Goal: Information Seeking & Learning: Check status

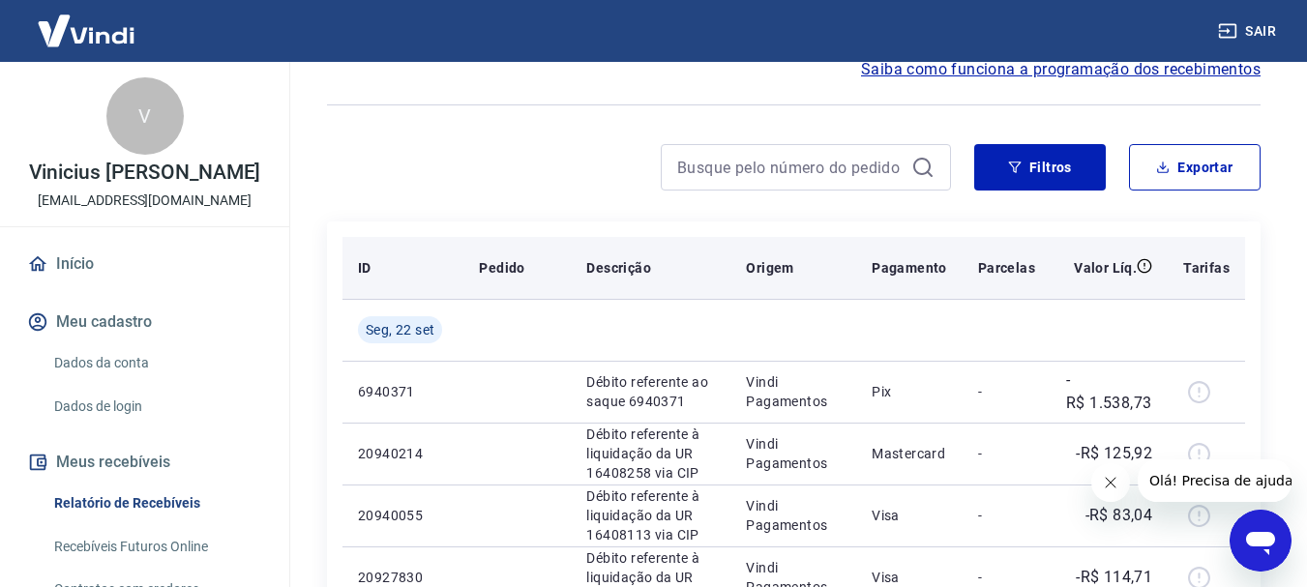
scroll to position [193, 0]
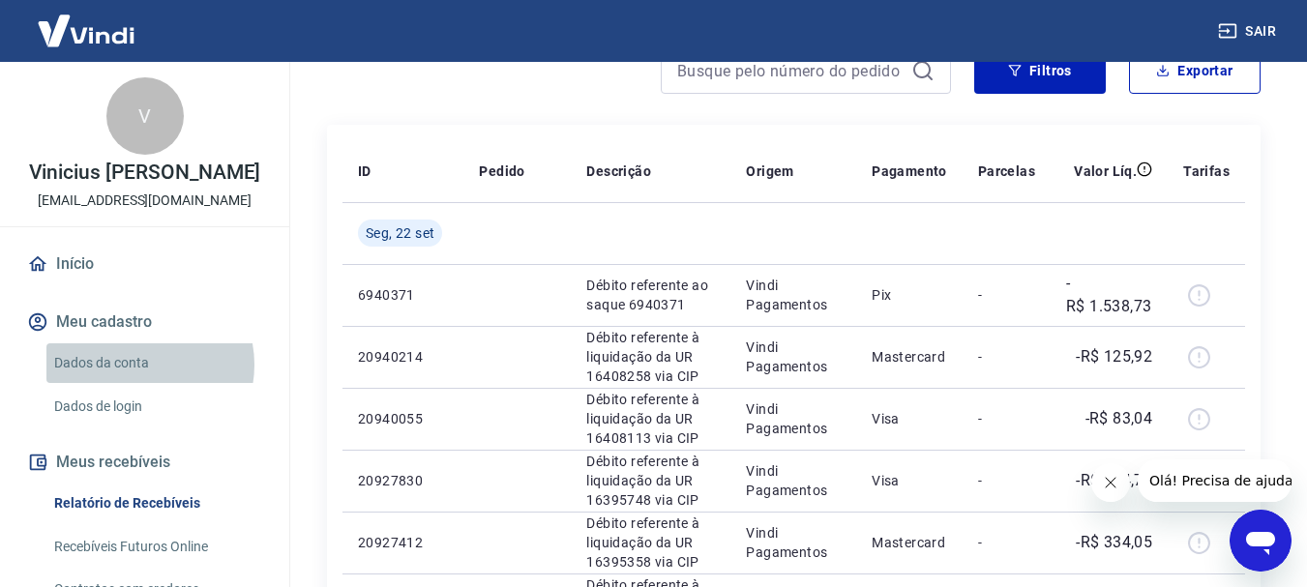
click at [138, 365] on link "Dados da conta" at bounding box center [156, 363] width 220 height 40
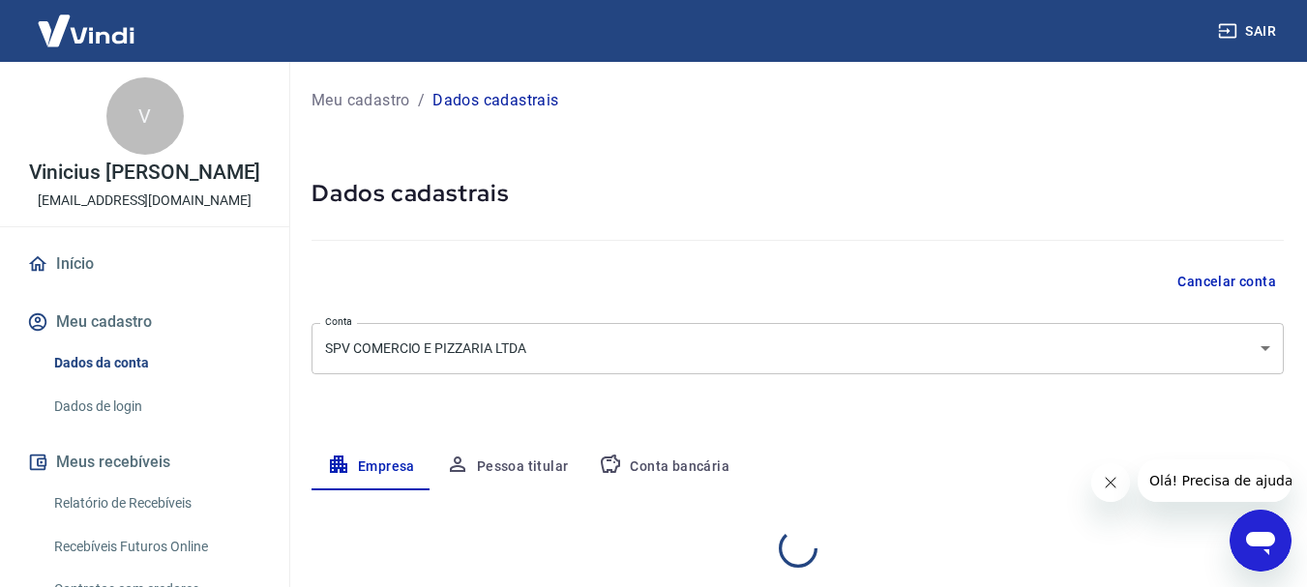
select select "RJ"
select select "business"
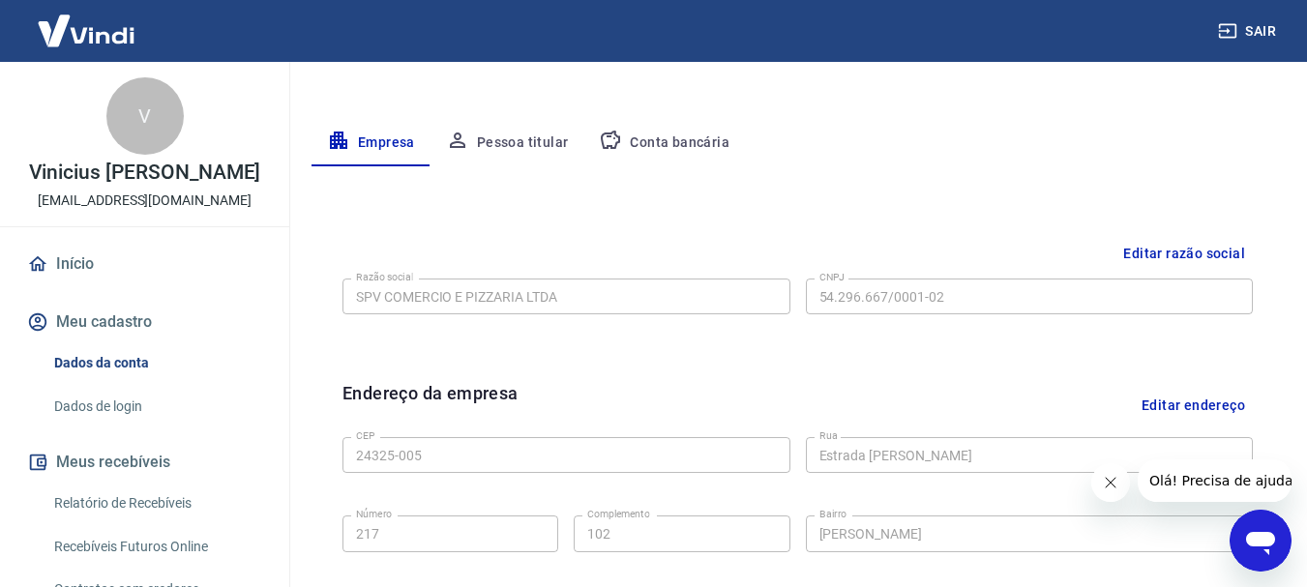
scroll to position [227, 0]
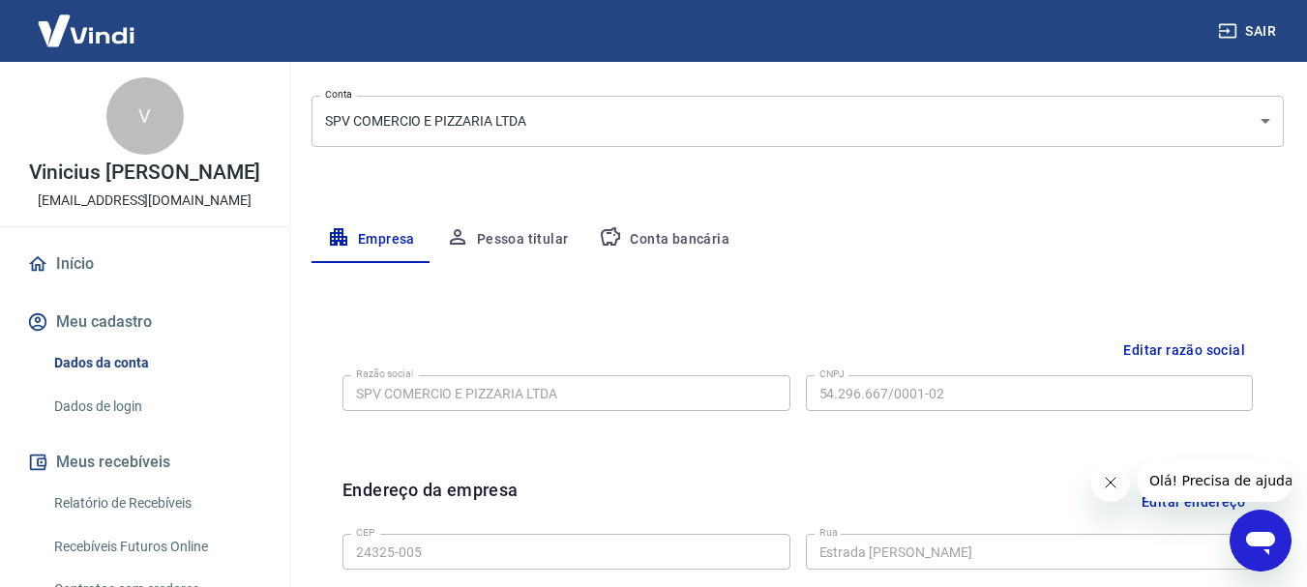
click at [657, 249] on button "Conta bancária" at bounding box center [664, 240] width 162 height 46
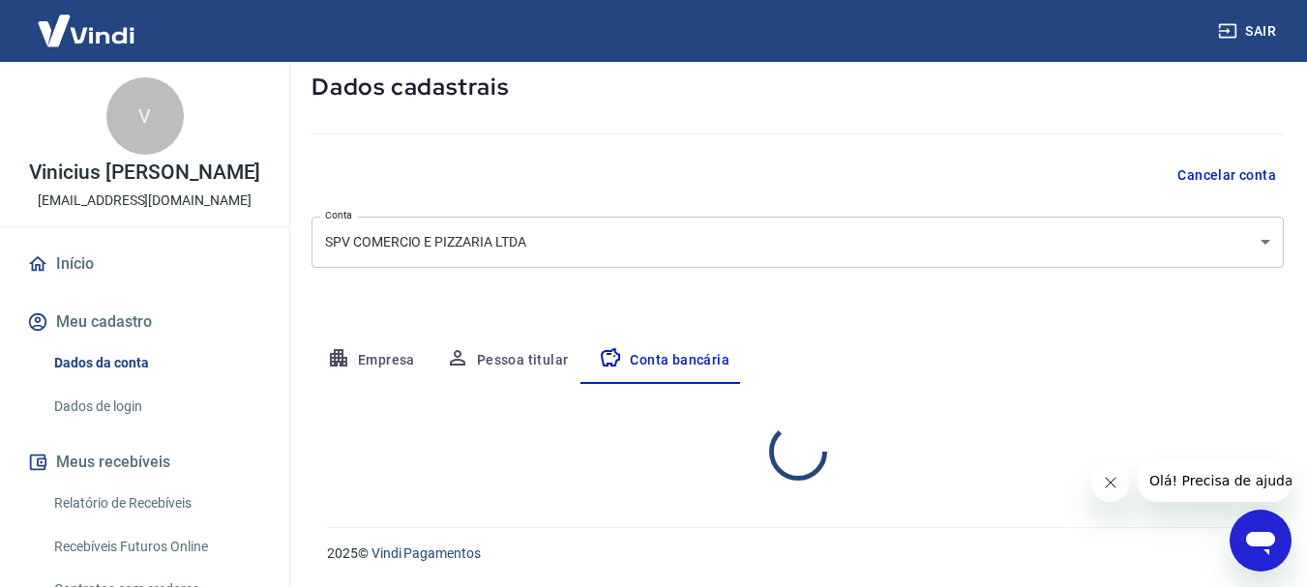
select select "1"
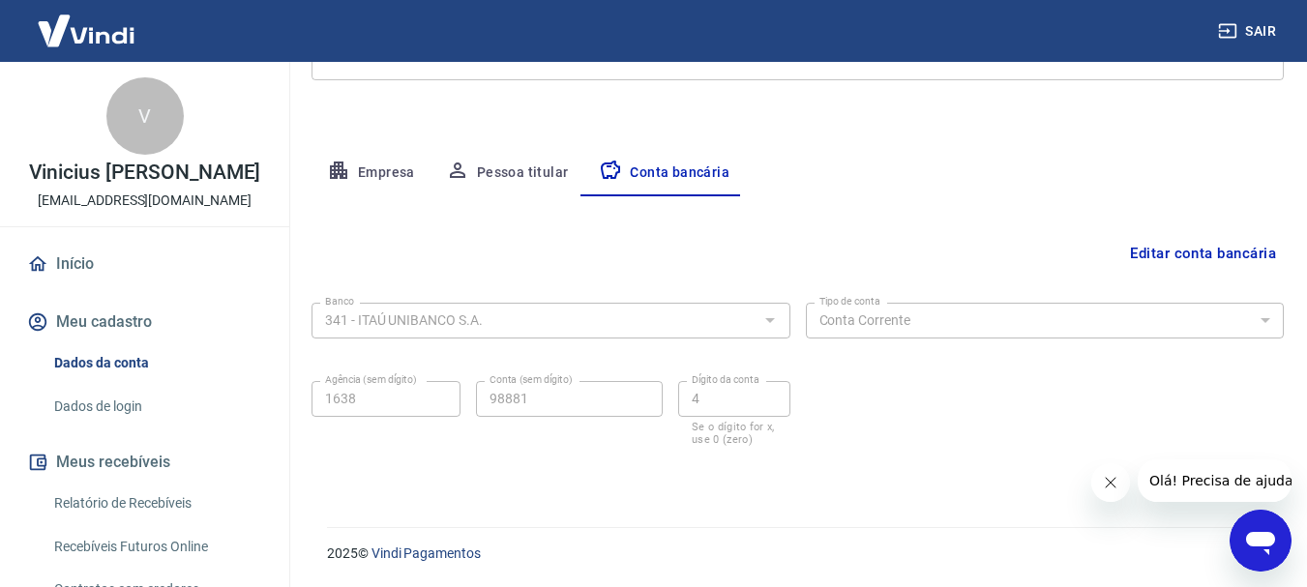
scroll to position [197, 0]
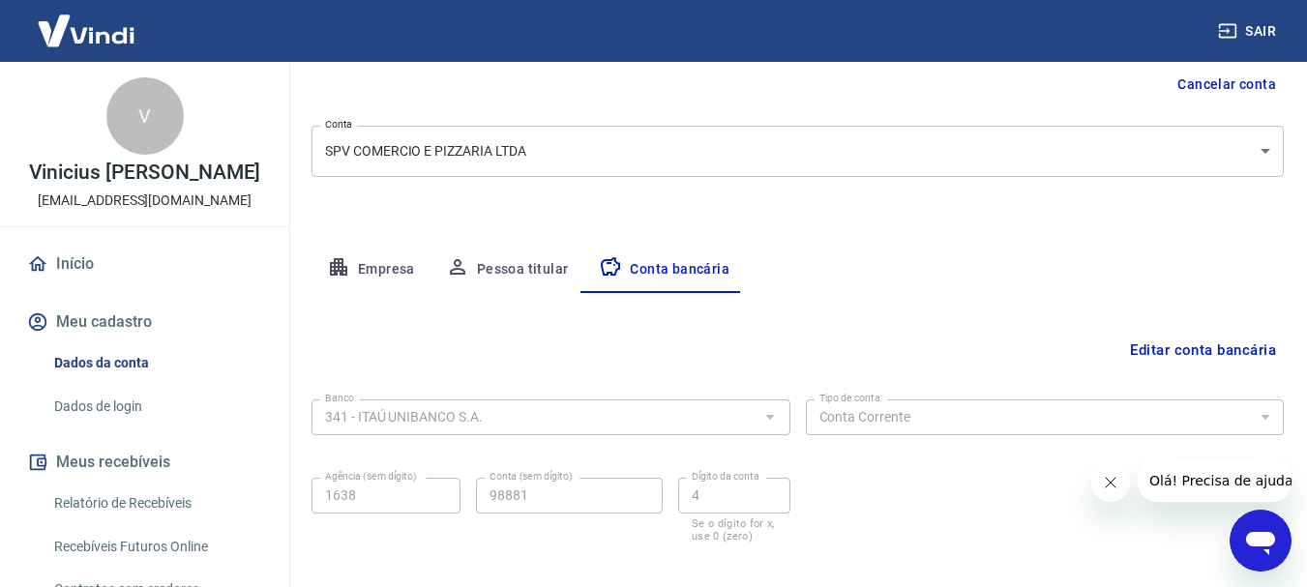
click at [511, 262] on button "Pessoa titular" at bounding box center [507, 270] width 154 height 46
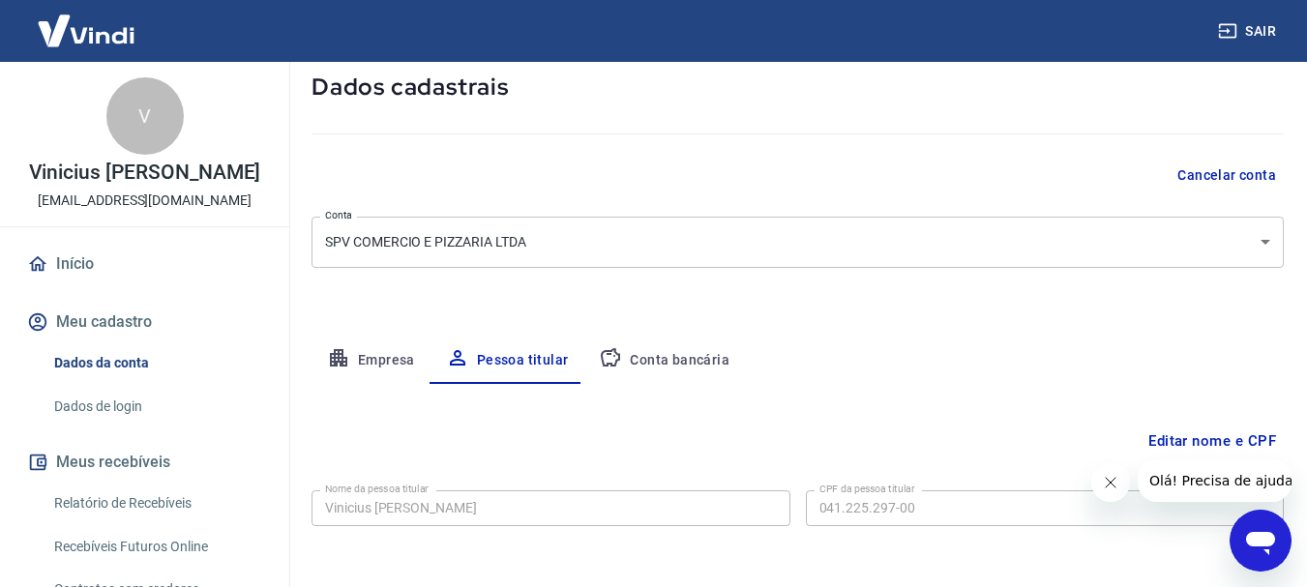
scroll to position [187, 0]
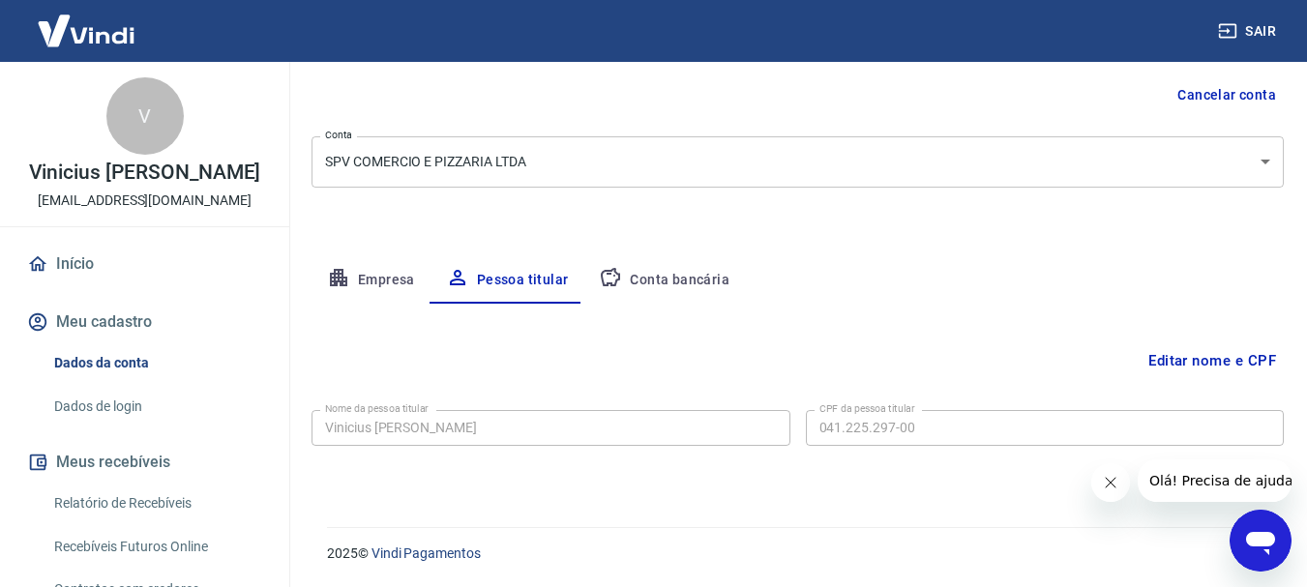
click at [363, 284] on button "Empresa" at bounding box center [371, 280] width 119 height 46
select select "RJ"
select select "business"
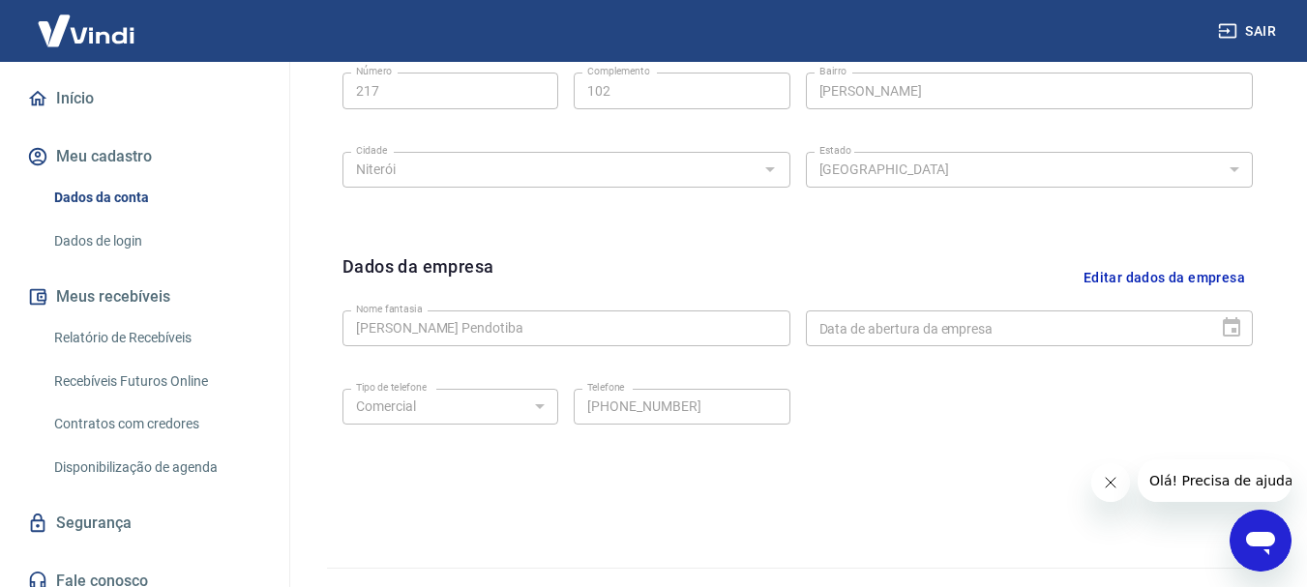
scroll to position [181, 0]
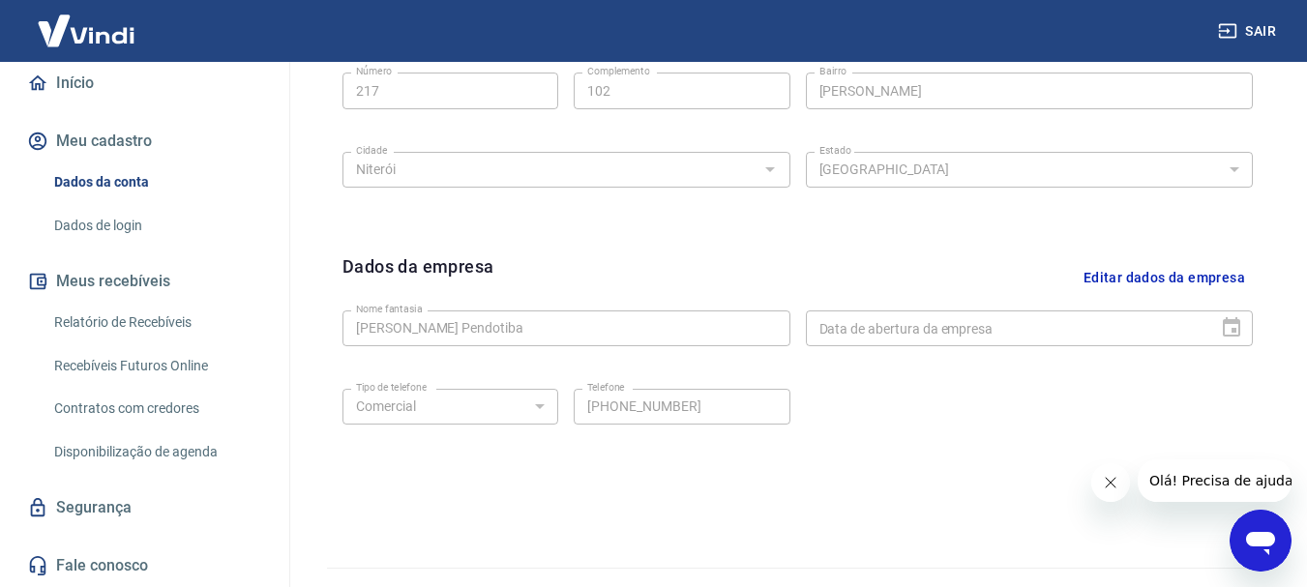
click at [167, 319] on link "Relatório de Recebíveis" at bounding box center [156, 323] width 220 height 40
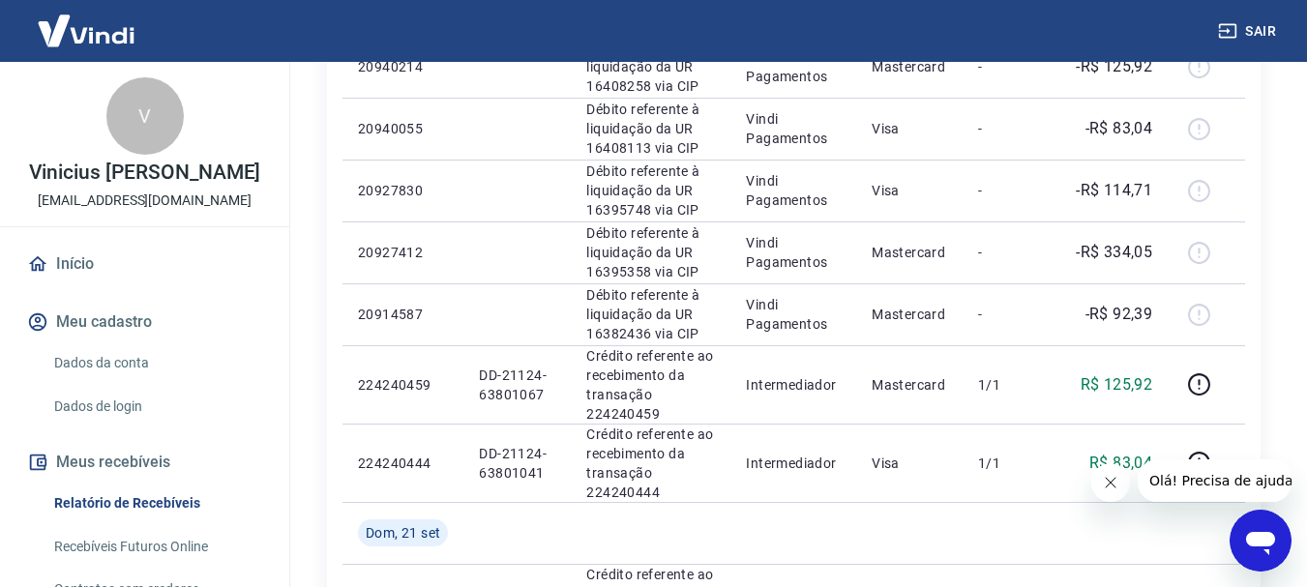
click at [82, 270] on link "Início" at bounding box center [144, 264] width 243 height 43
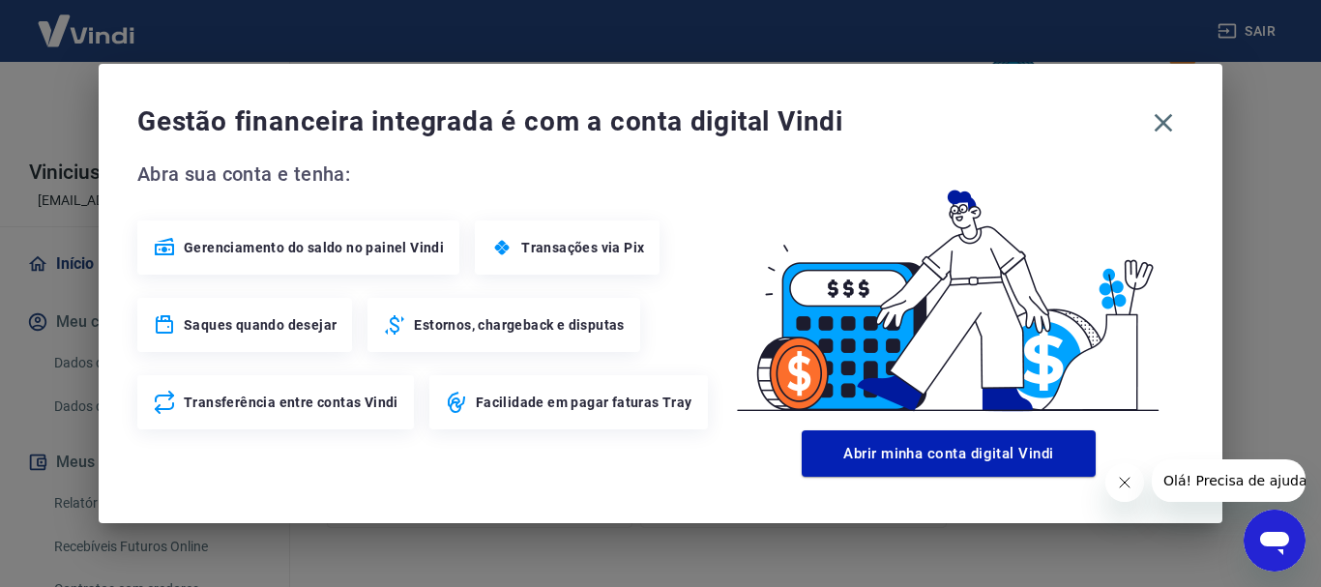
click at [1122, 482] on icon "Fechar mensagem da empresa" at bounding box center [1123, 482] width 15 height 15
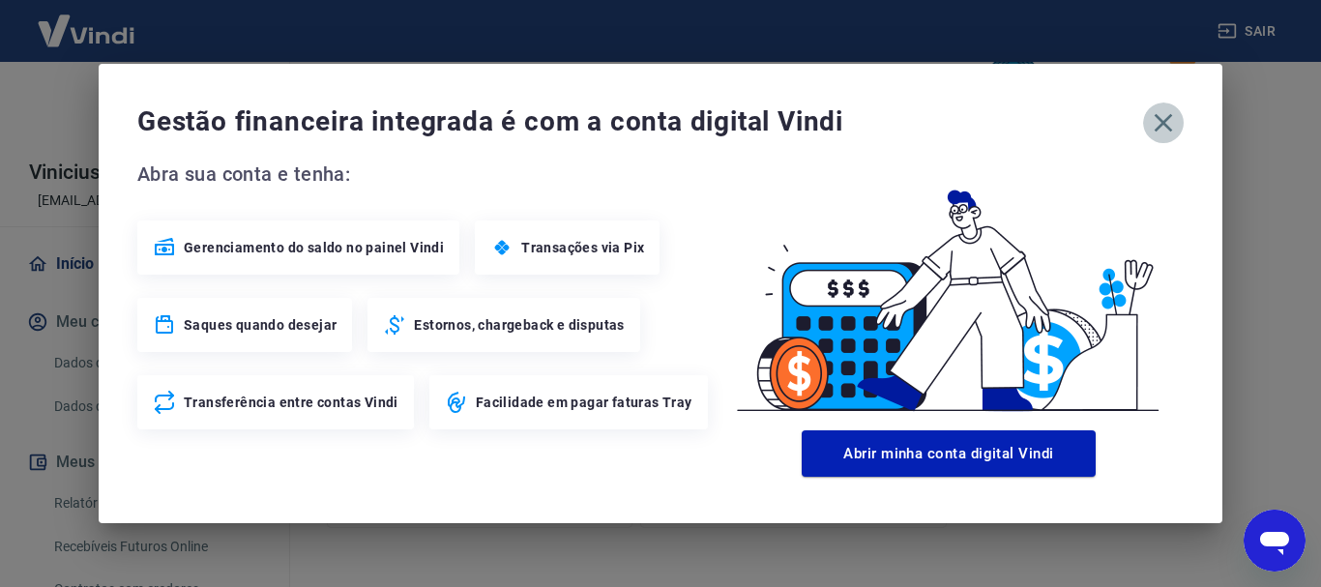
click at [1170, 115] on icon "button" at bounding box center [1163, 122] width 31 height 31
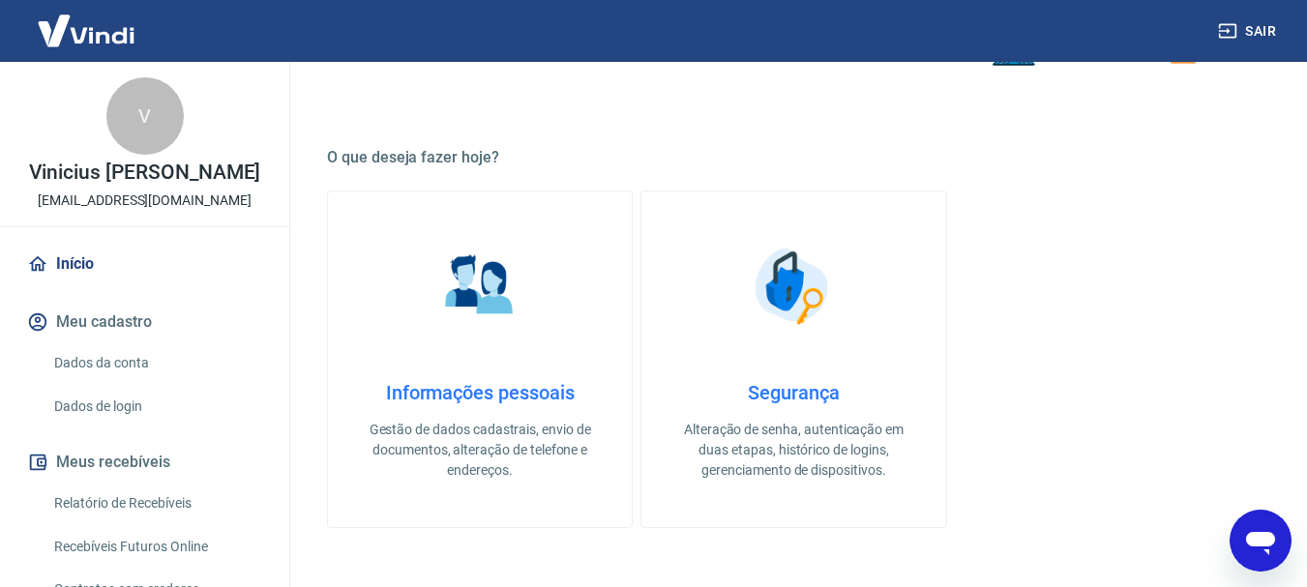
scroll to position [181, 0]
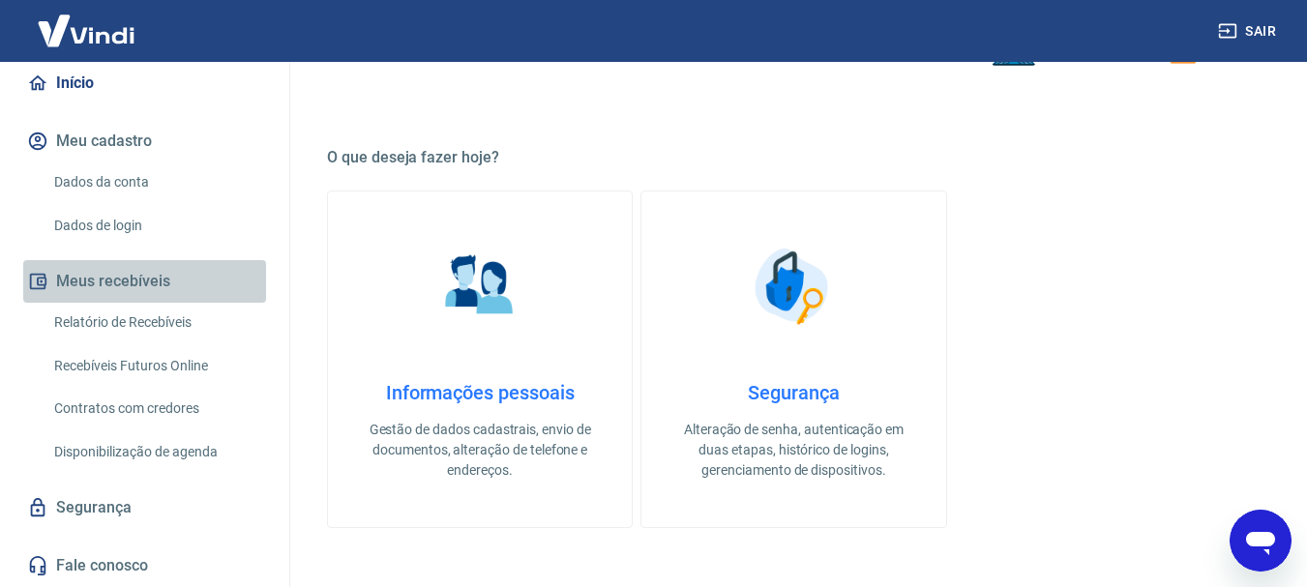
click at [149, 283] on button "Meus recebíveis" at bounding box center [144, 281] width 243 height 43
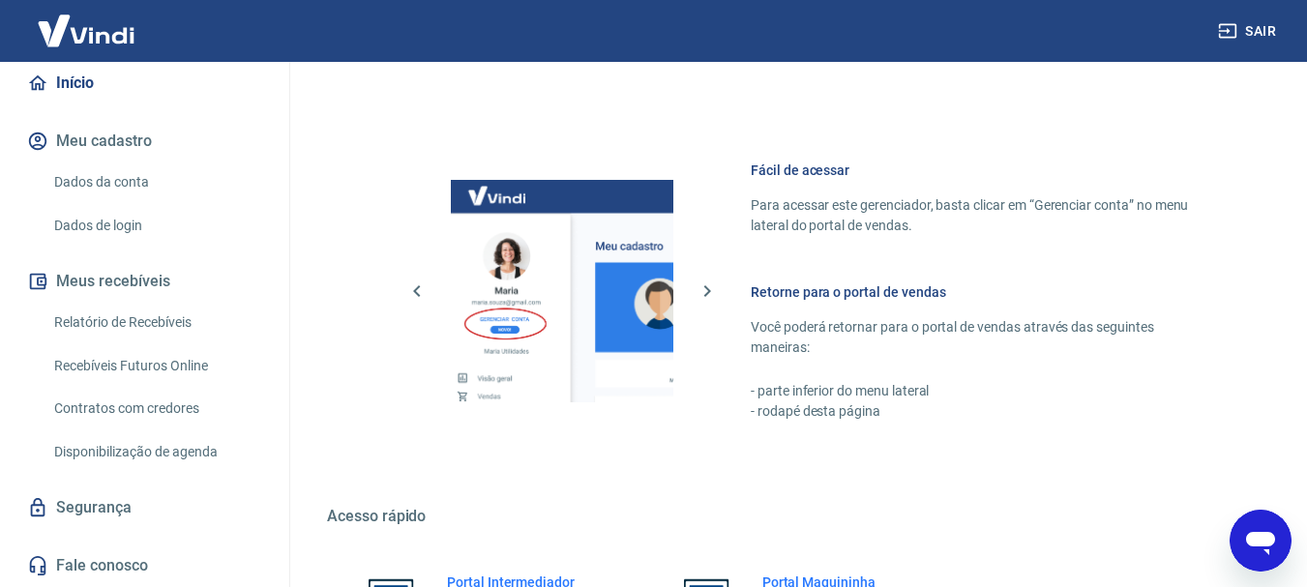
scroll to position [1161, 0]
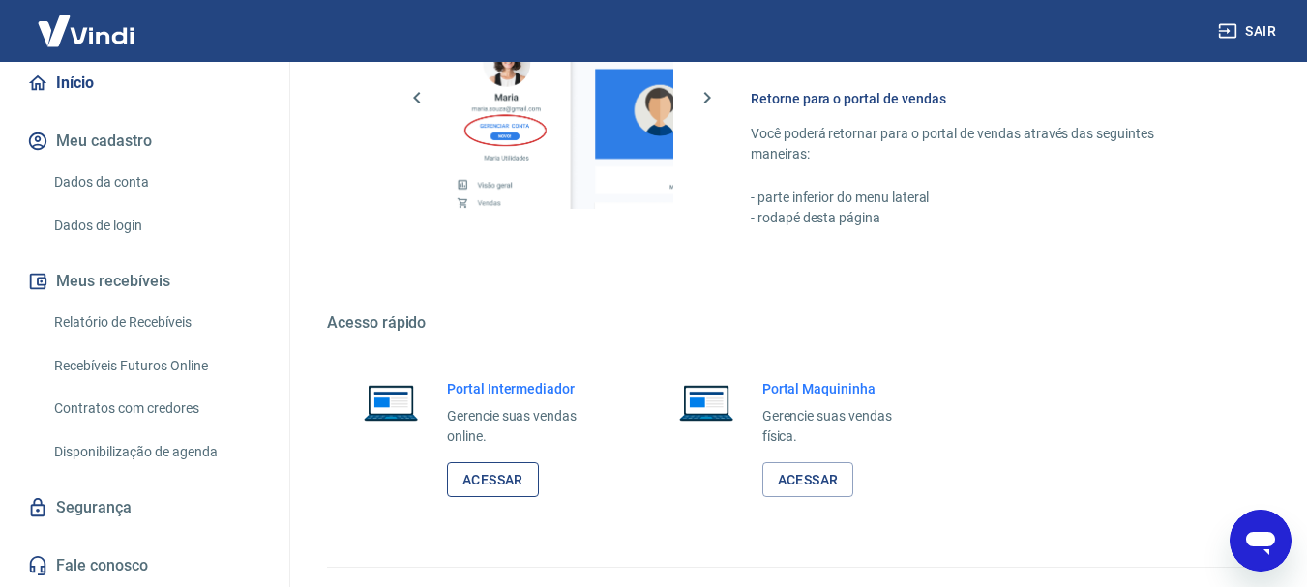
click at [506, 483] on link "Acessar" at bounding box center [493, 480] width 92 height 36
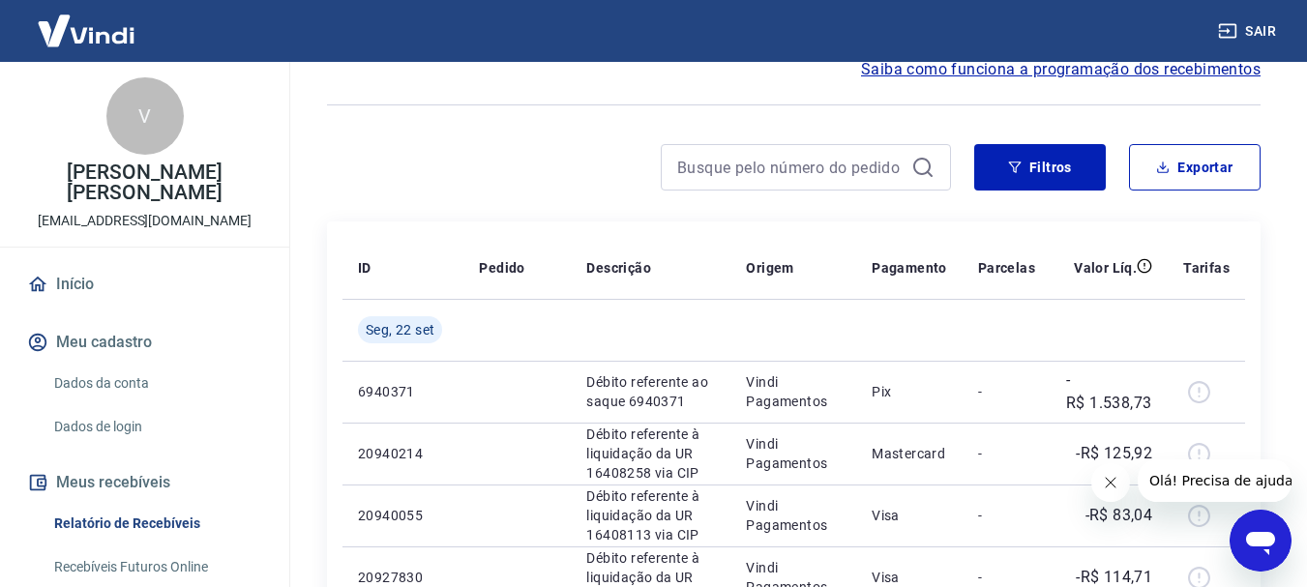
scroll to position [193, 0]
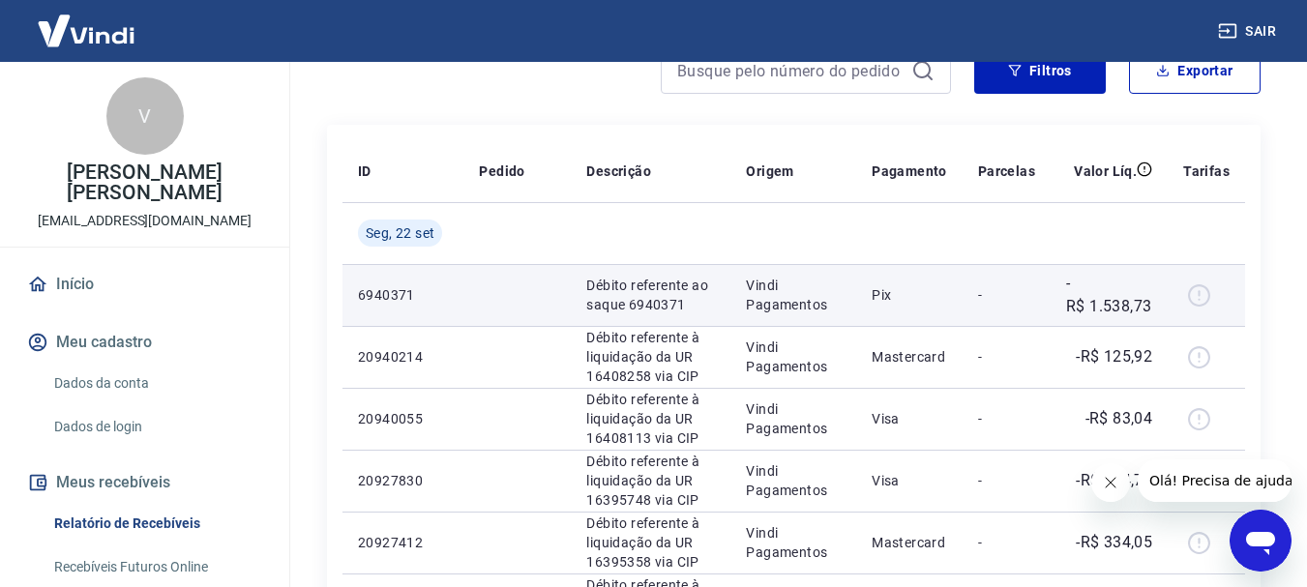
click at [1206, 297] on div at bounding box center [1206, 295] width 46 height 31
click at [763, 322] on td "Vindi Pagamentos" at bounding box center [793, 295] width 126 height 62
click at [768, 304] on p "Vindi Pagamentos" at bounding box center [793, 295] width 95 height 39
click at [1113, 299] on p "-R$ 1.538,73" at bounding box center [1109, 295] width 86 height 46
click at [1195, 300] on div at bounding box center [1206, 295] width 46 height 31
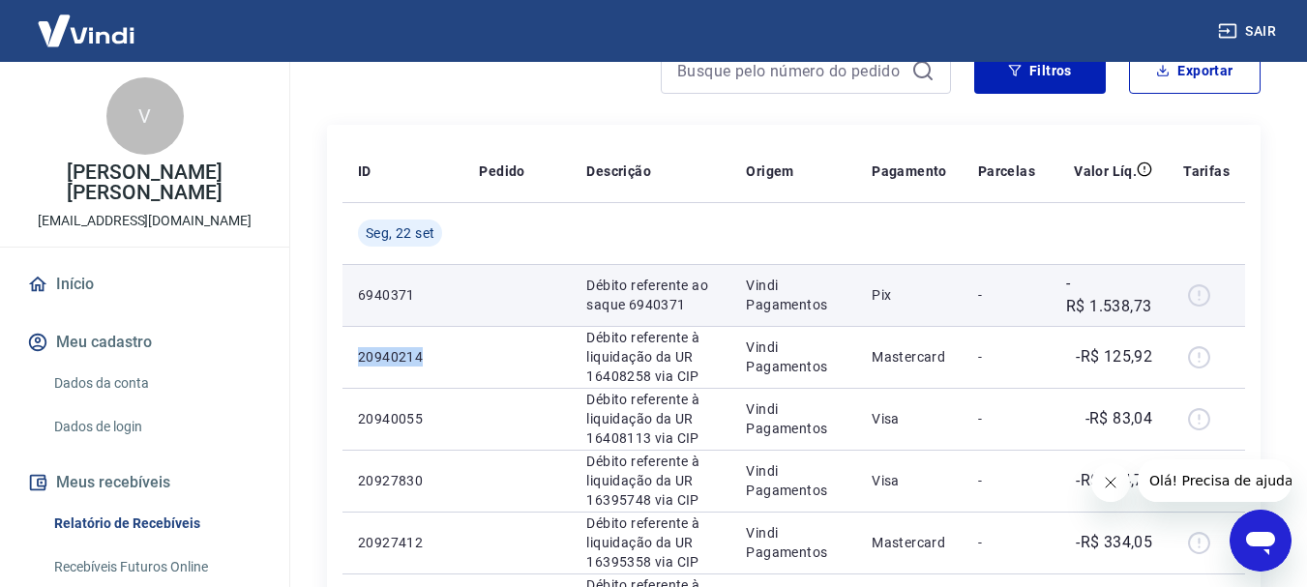
click at [1195, 300] on div at bounding box center [1206, 295] width 46 height 31
click at [1150, 289] on p "-R$ 1.538,73" at bounding box center [1109, 295] width 86 height 46
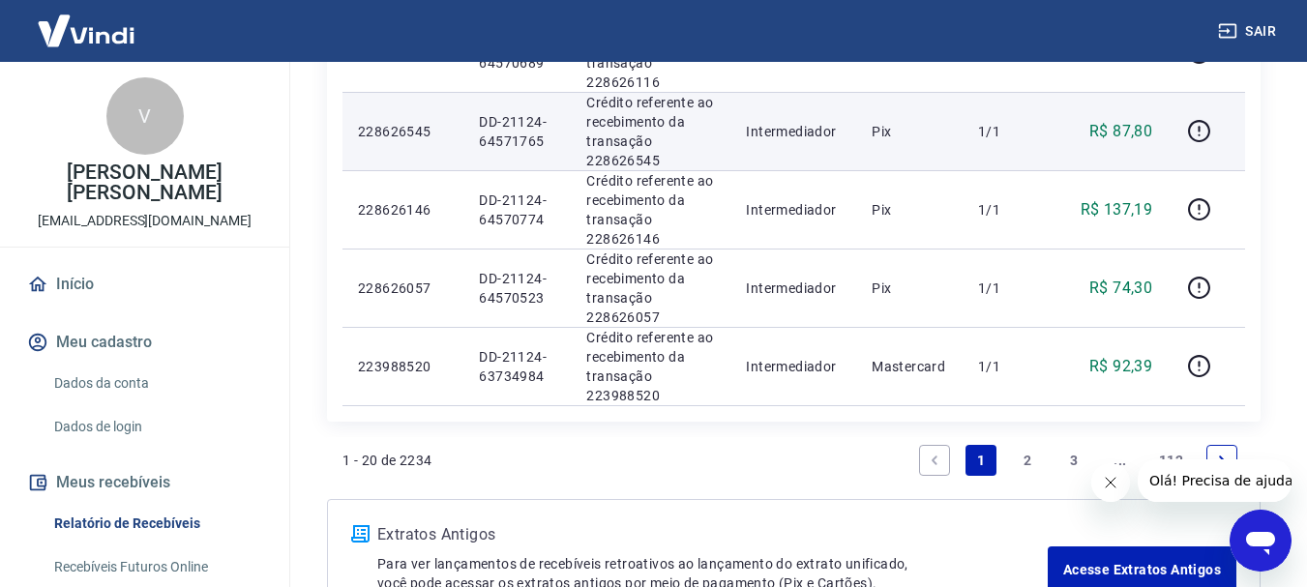
scroll to position [1741, 0]
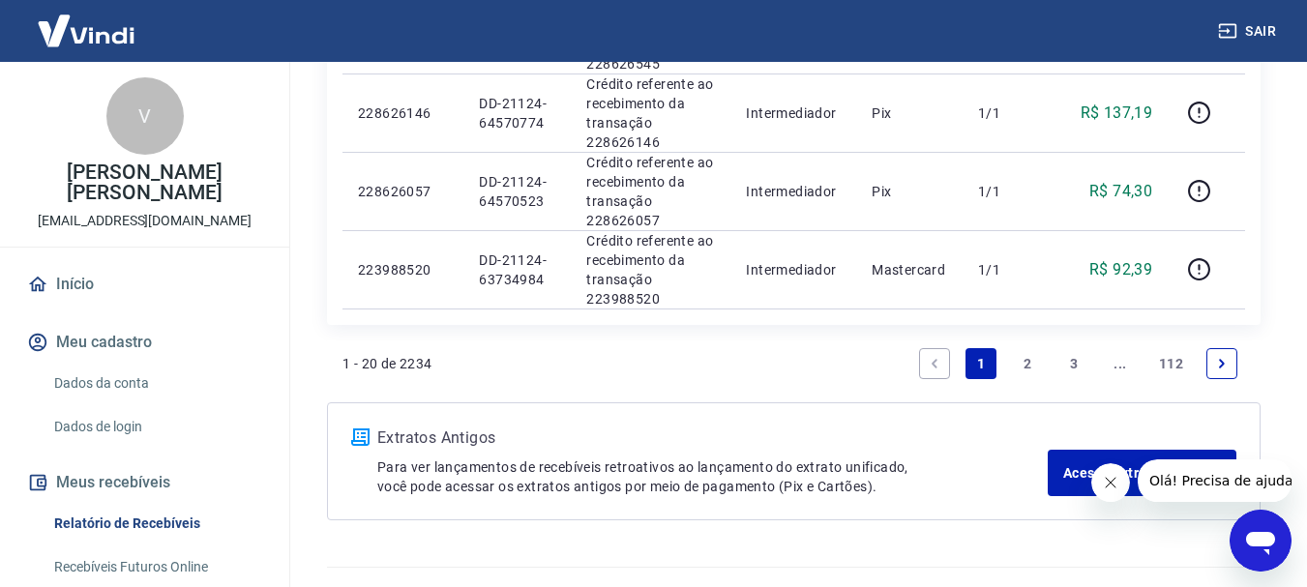
click at [1034, 353] on link "2" at bounding box center [1027, 363] width 31 height 31
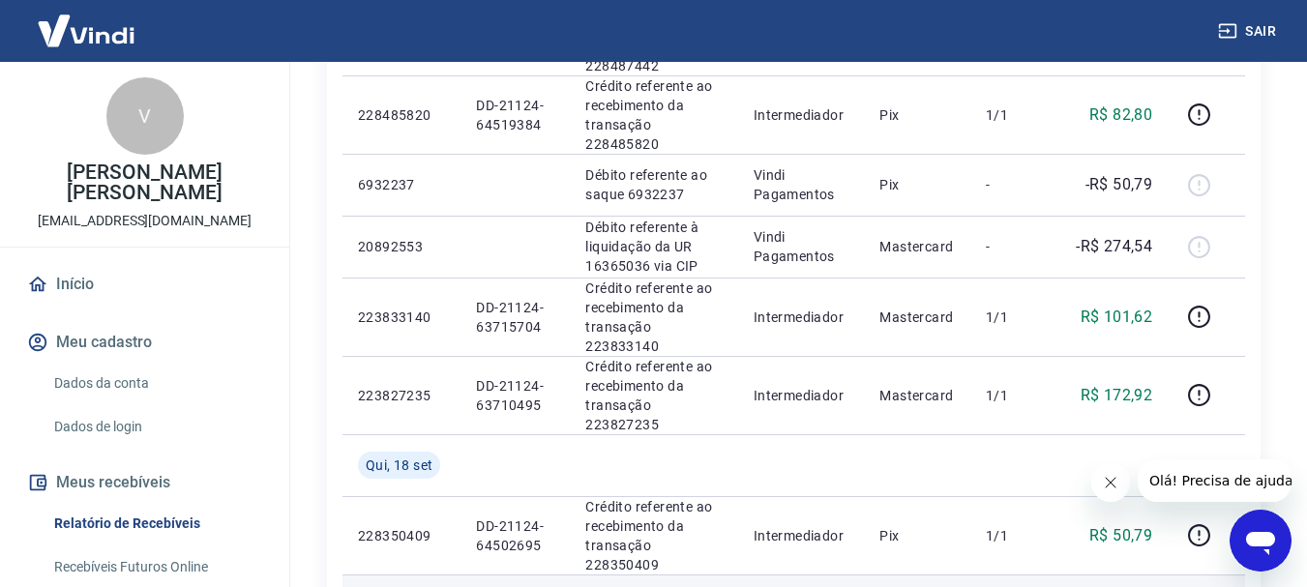
scroll to position [871, 0]
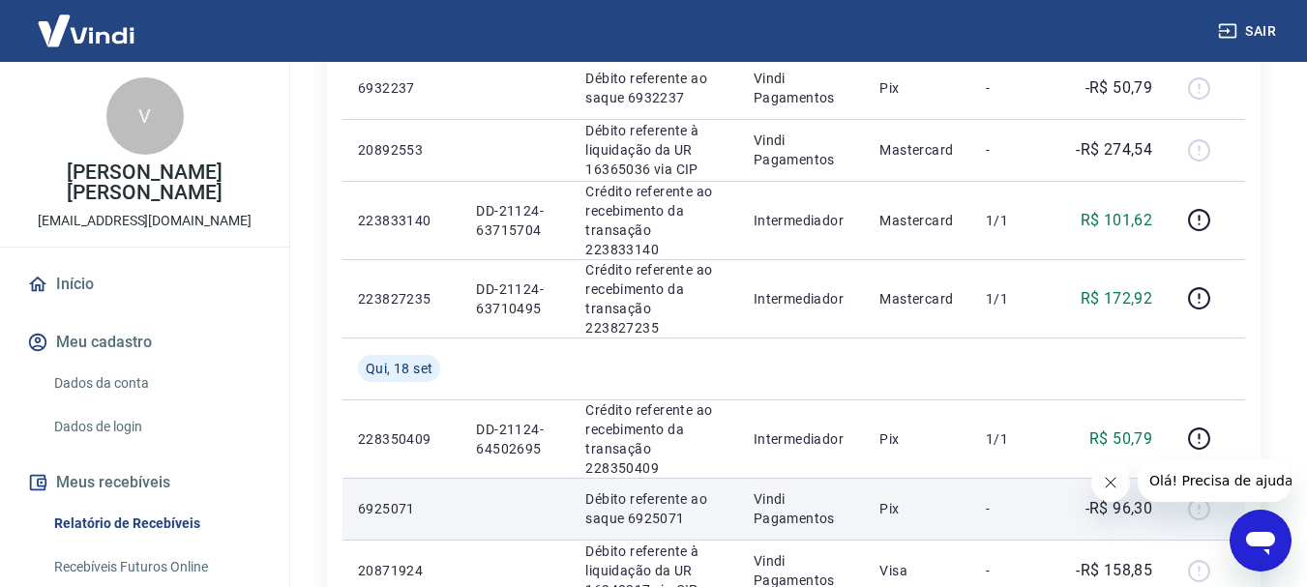
click at [388, 499] on p "6925071" at bounding box center [401, 508] width 87 height 19
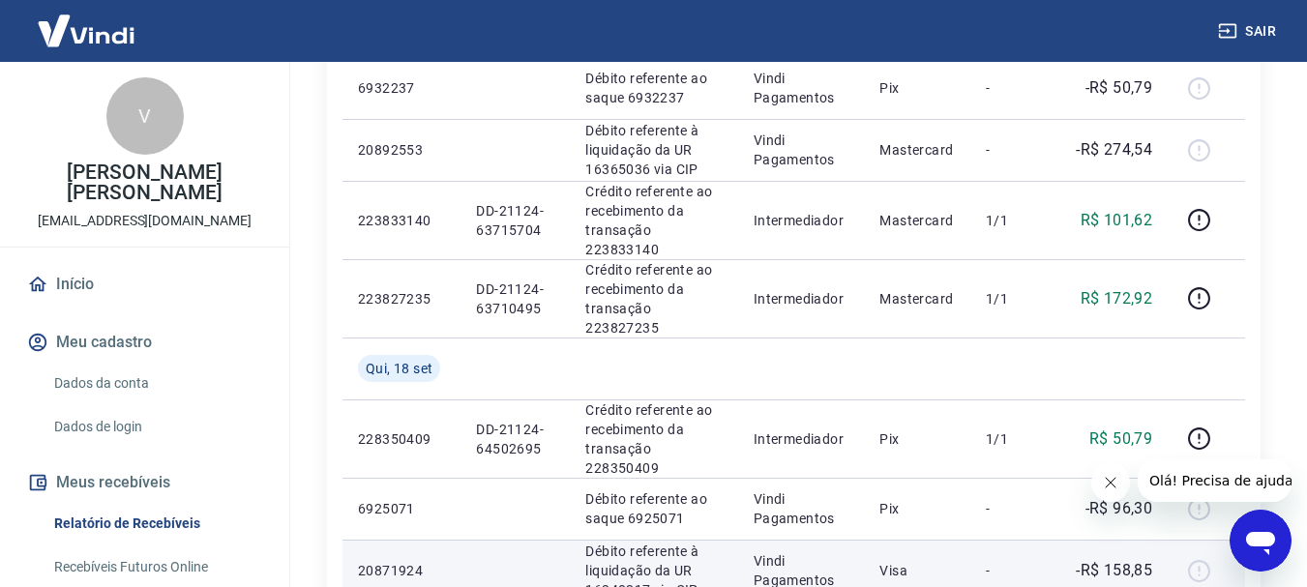
scroll to position [967, 0]
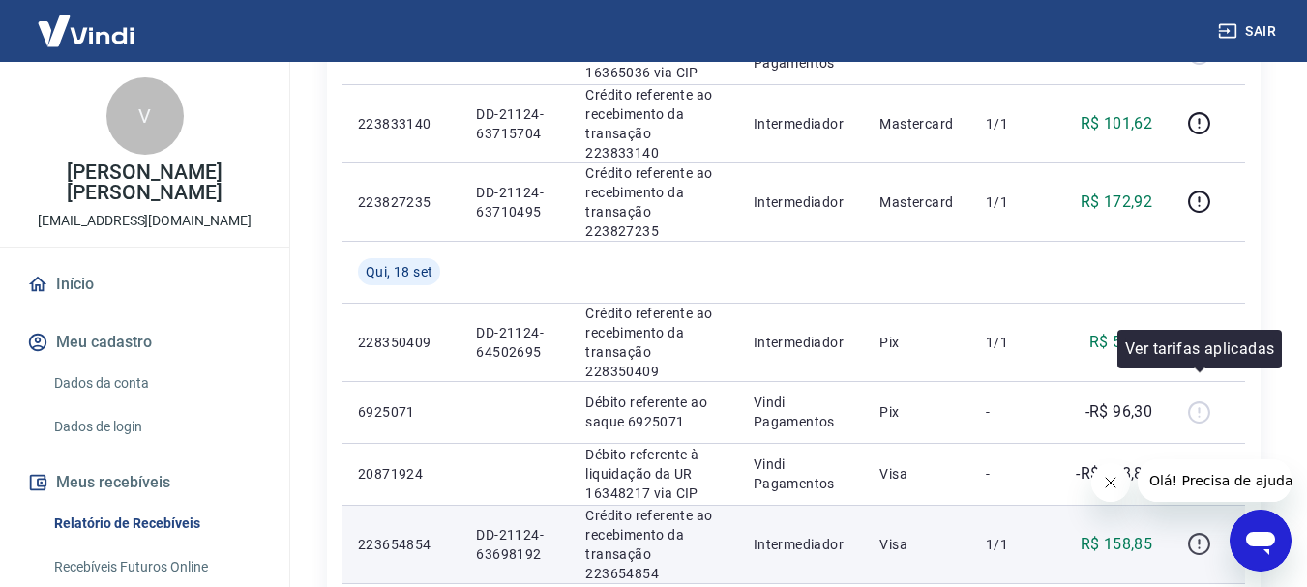
click at [1204, 532] on icon "button" at bounding box center [1199, 544] width 24 height 24
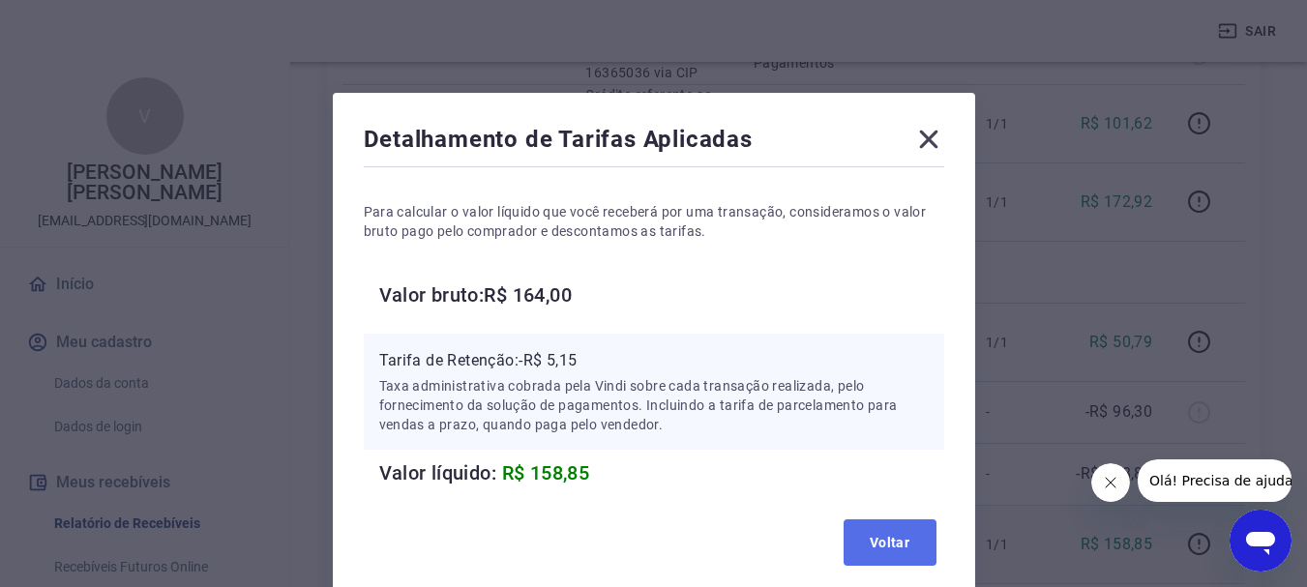
click at [884, 544] on button "Voltar" at bounding box center [890, 542] width 93 height 46
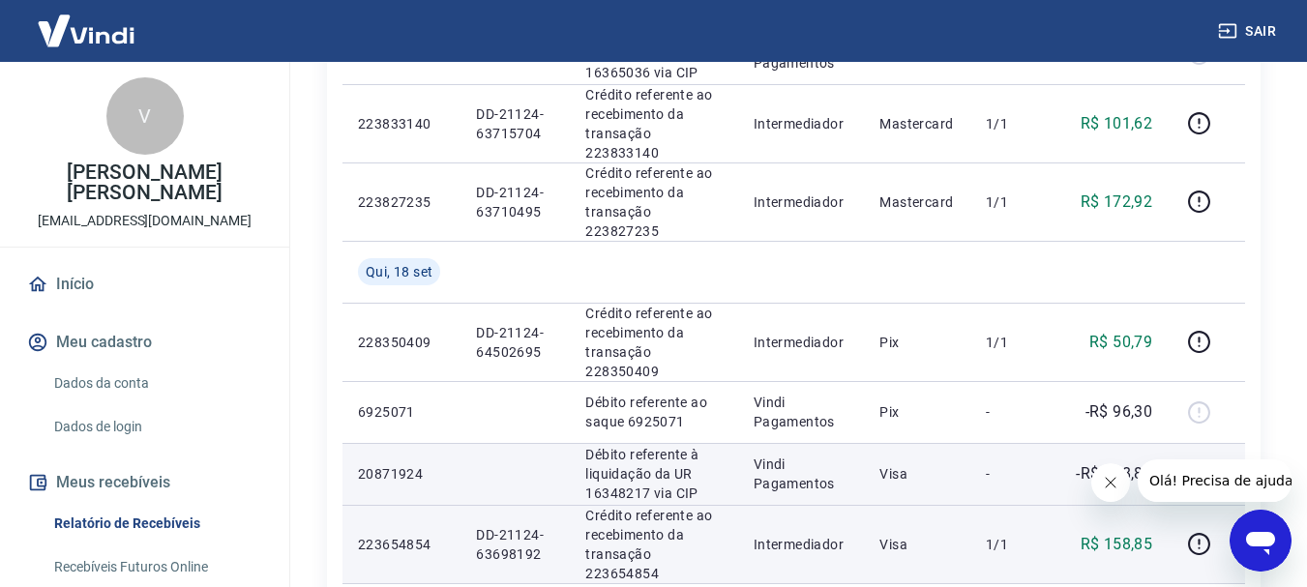
click at [1205, 459] on div at bounding box center [1206, 474] width 46 height 31
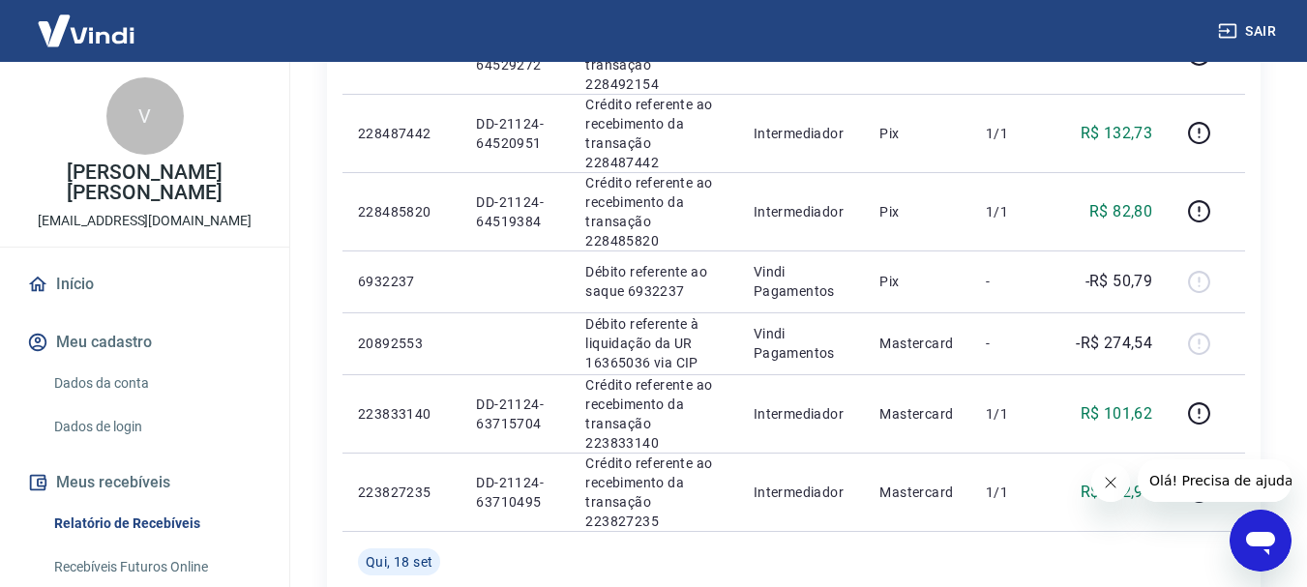
scroll to position [181, 0]
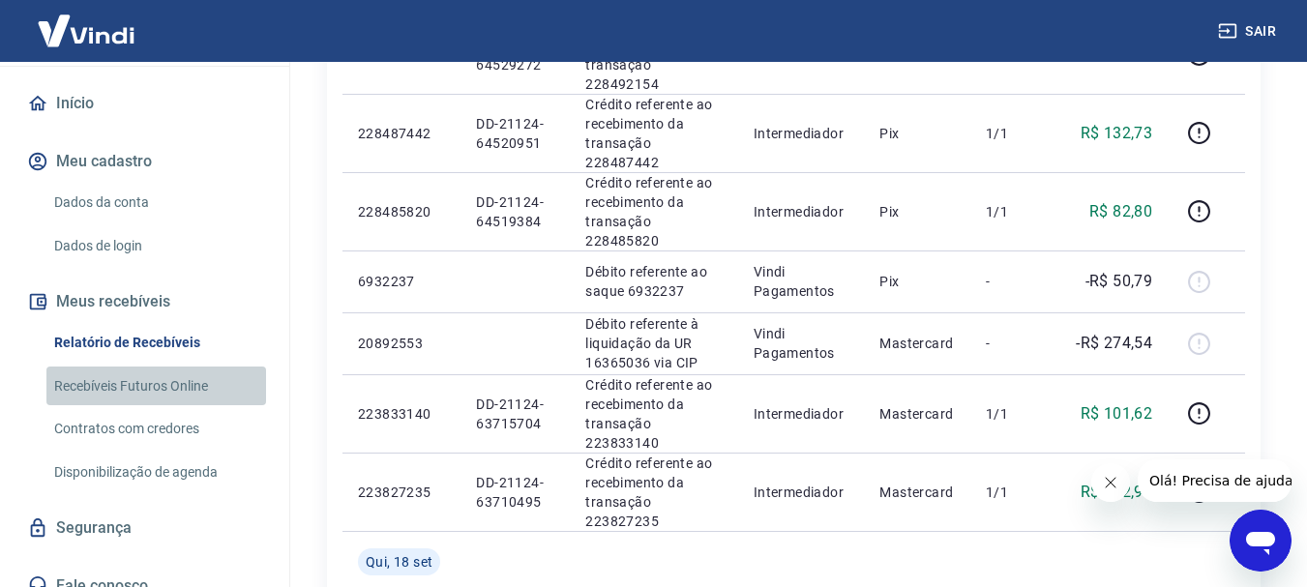
click at [179, 372] on link "Recebíveis Futuros Online" at bounding box center [156, 387] width 220 height 40
